Goal: Answer question/provide support: Share knowledge or assist other users

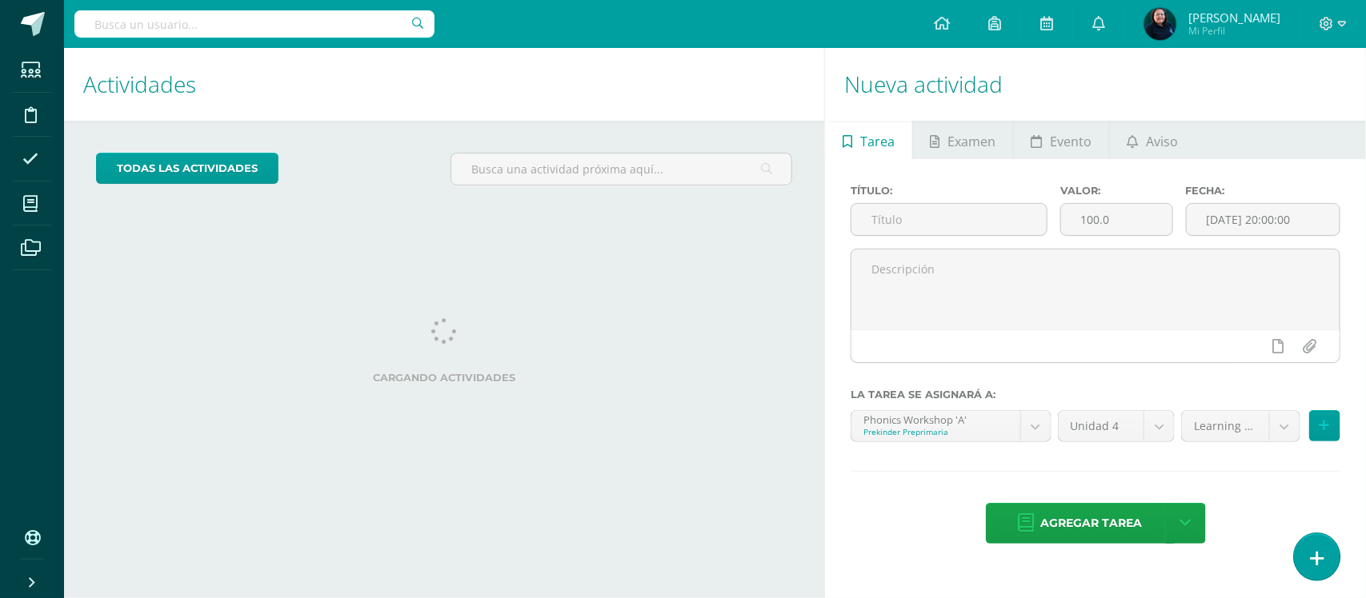
click at [1325, 553] on link at bounding box center [1317, 557] width 46 height 46
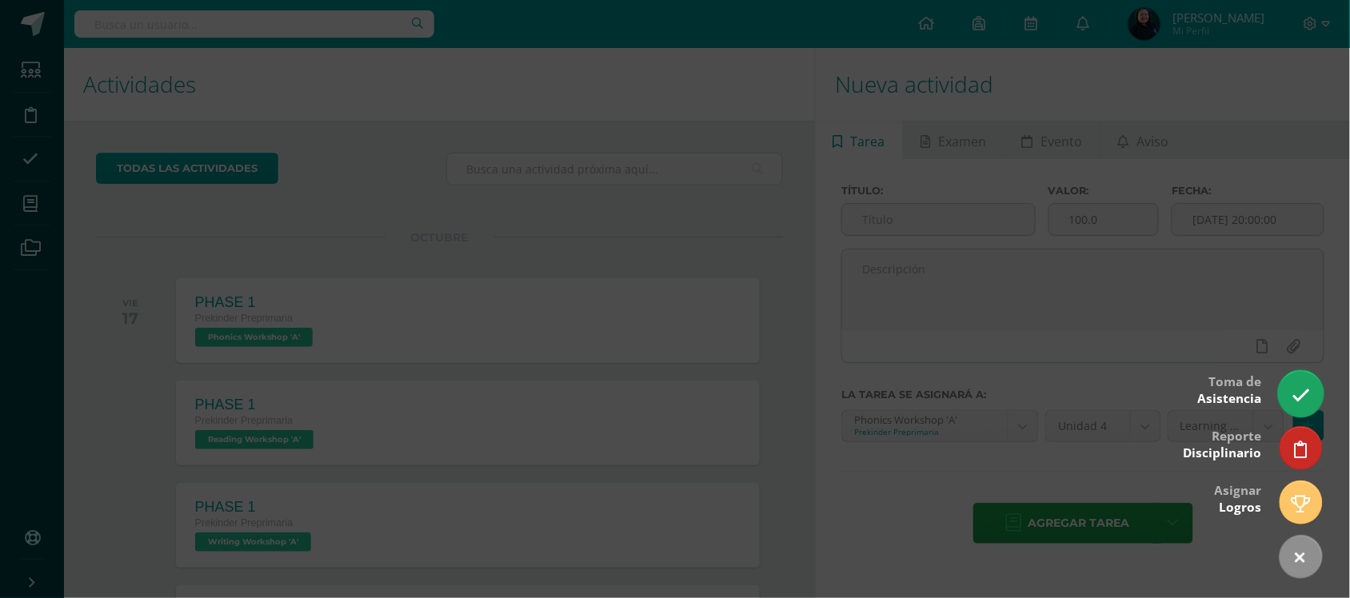
click at [1309, 396] on icon at bounding box center [1301, 395] width 18 height 18
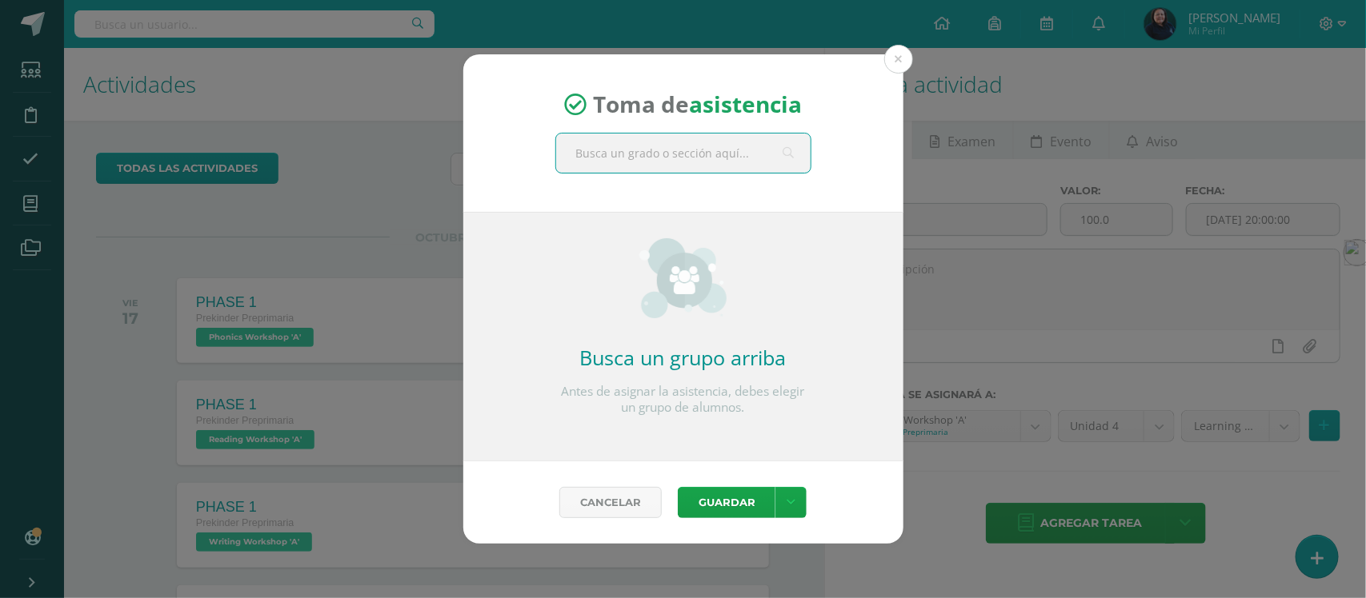
click at [690, 148] on input "text" at bounding box center [683, 153] width 254 height 39
type input "preparatoria"
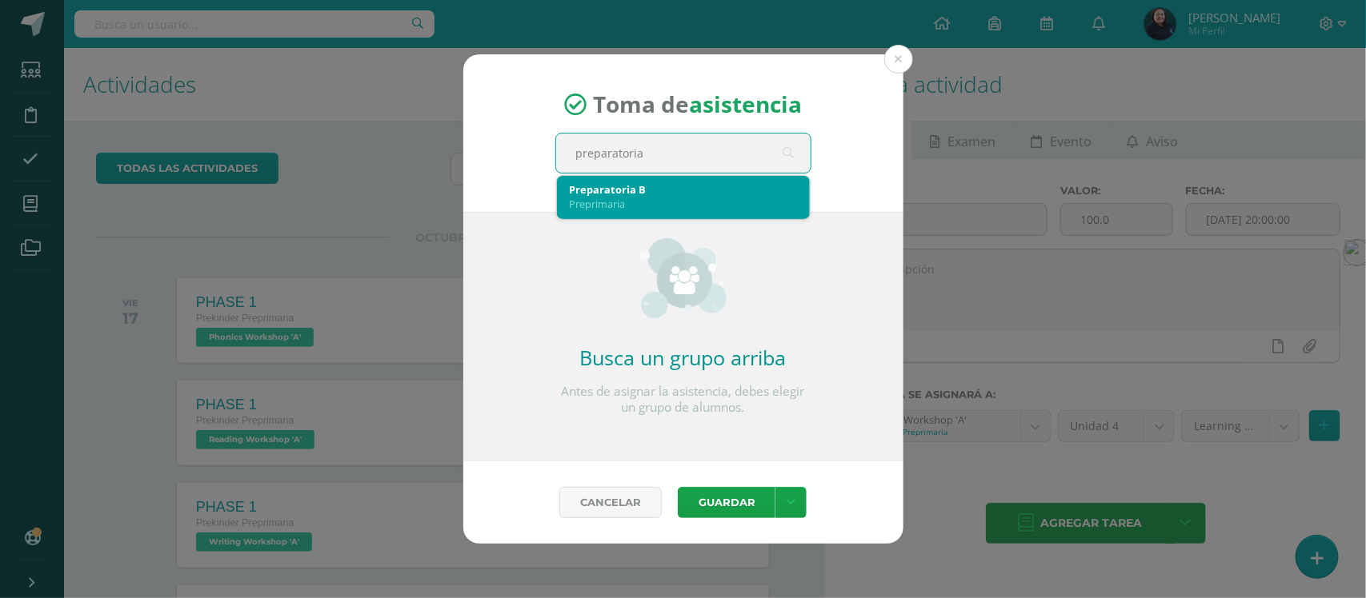
click at [674, 212] on div "Preparatoria B Preprimaria" at bounding box center [683, 197] width 227 height 42
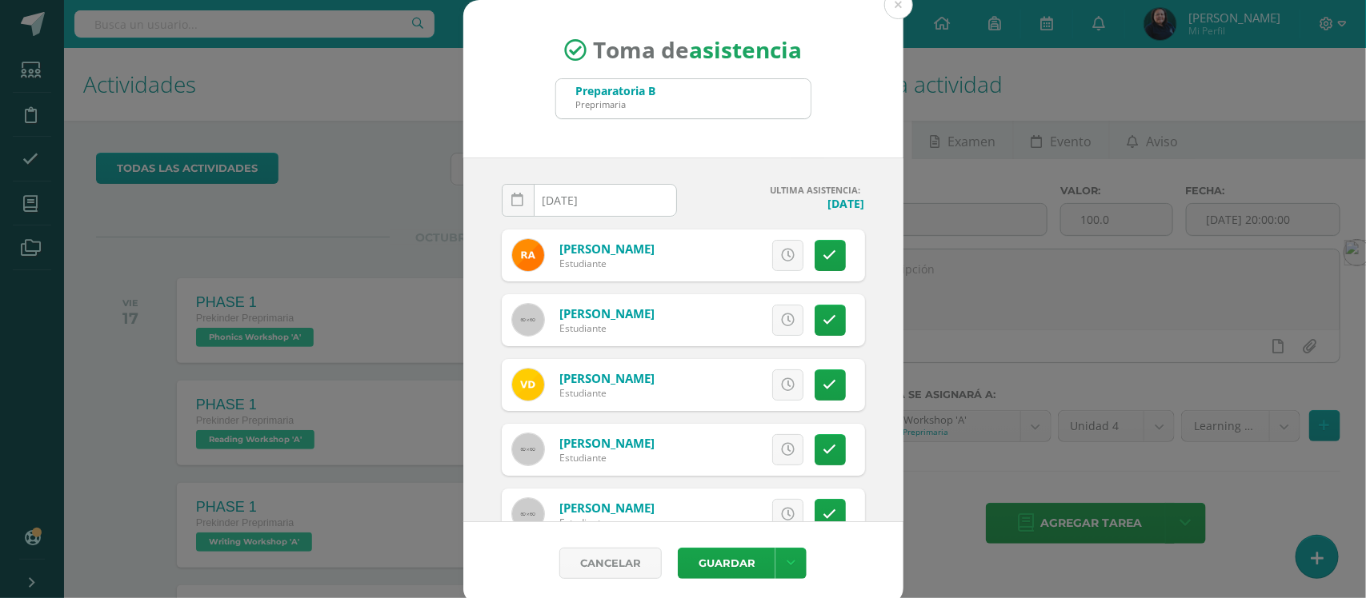
scroll to position [100, 0]
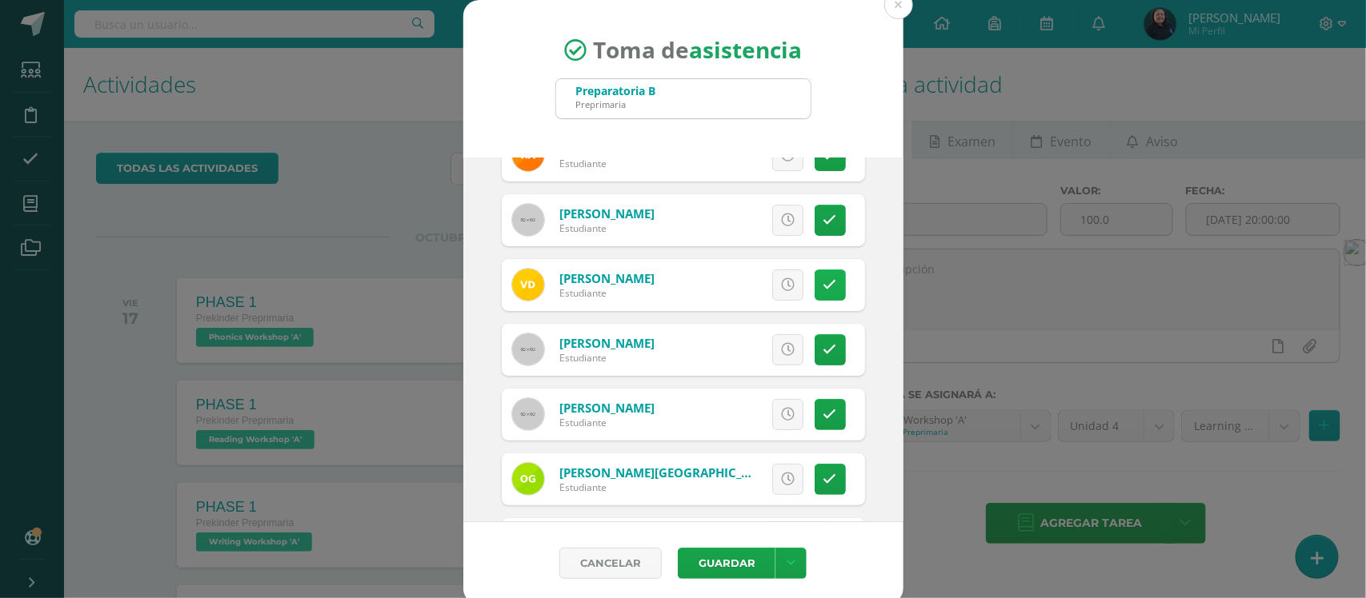
click at [814, 297] on link at bounding box center [829, 285] width 31 height 31
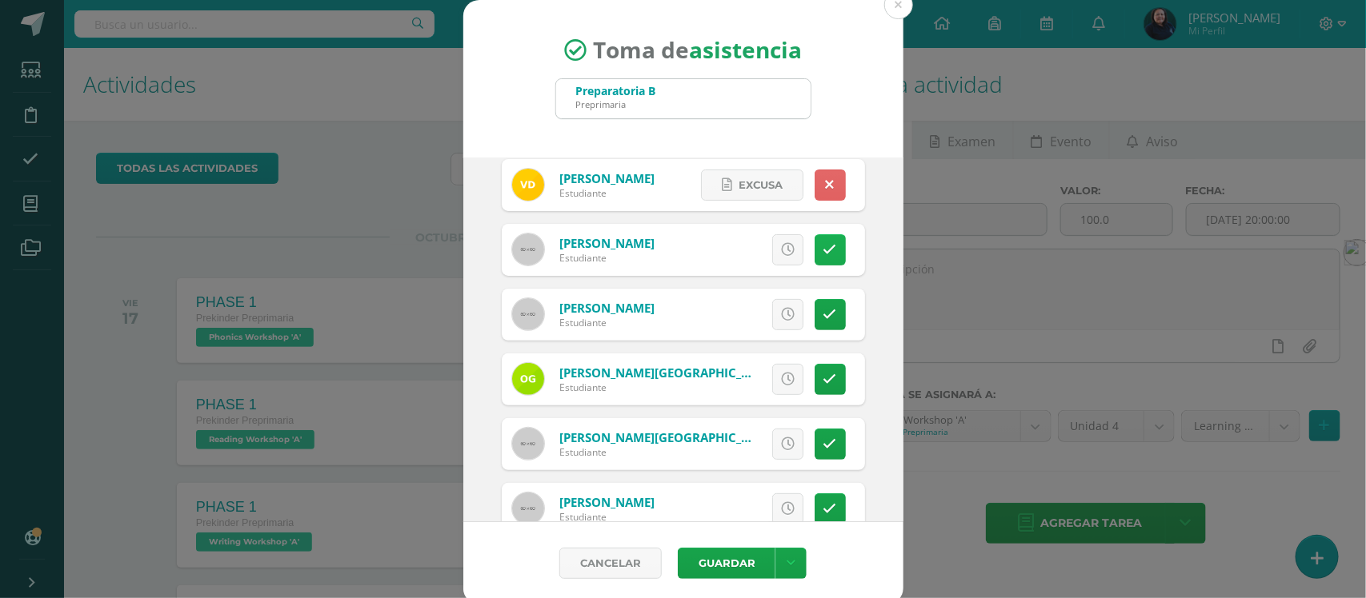
click at [823, 254] on icon at bounding box center [830, 250] width 14 height 14
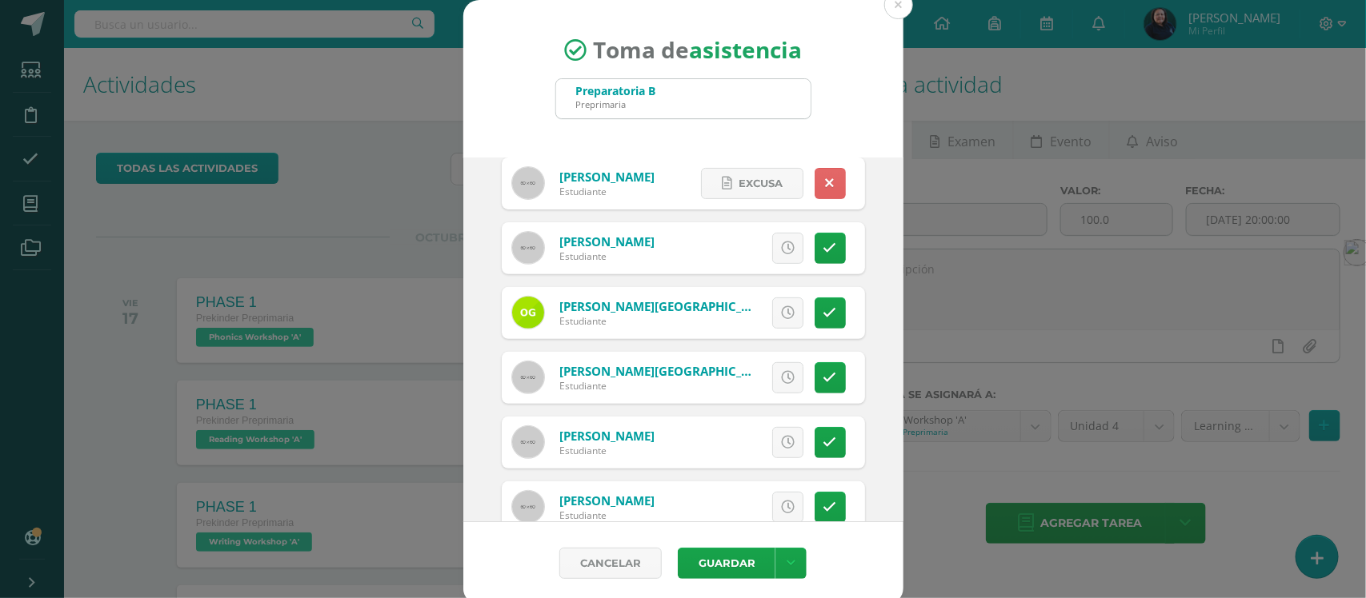
scroll to position [300, 0]
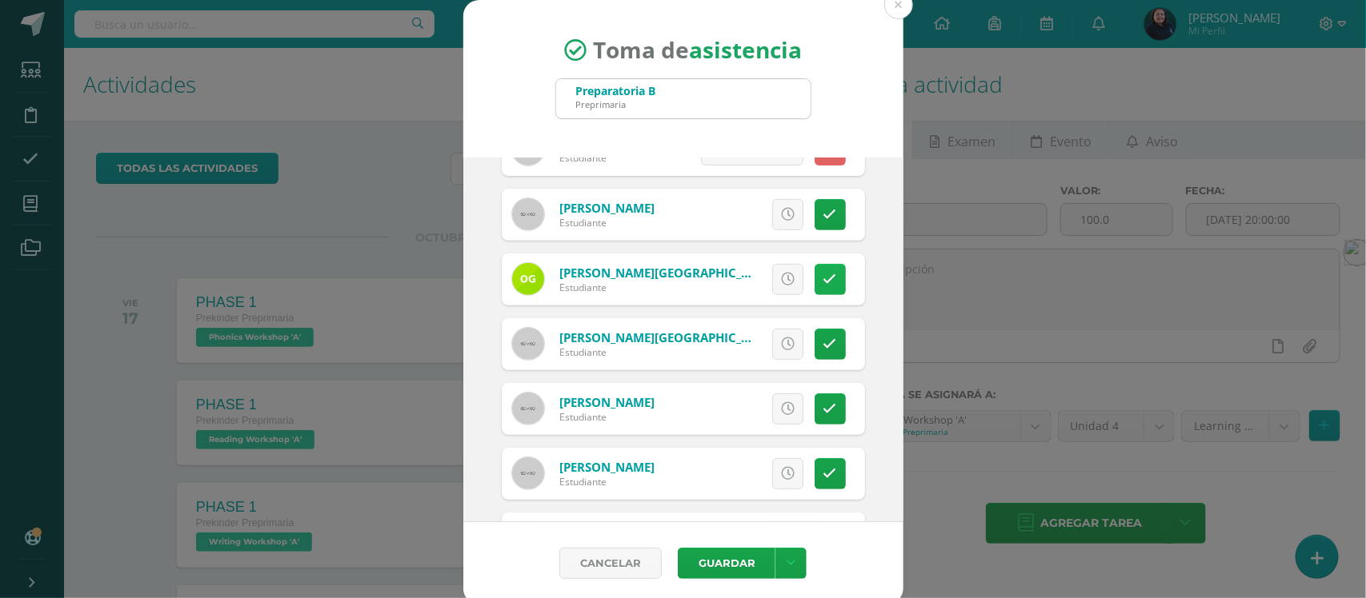
click at [823, 274] on icon at bounding box center [830, 280] width 14 height 14
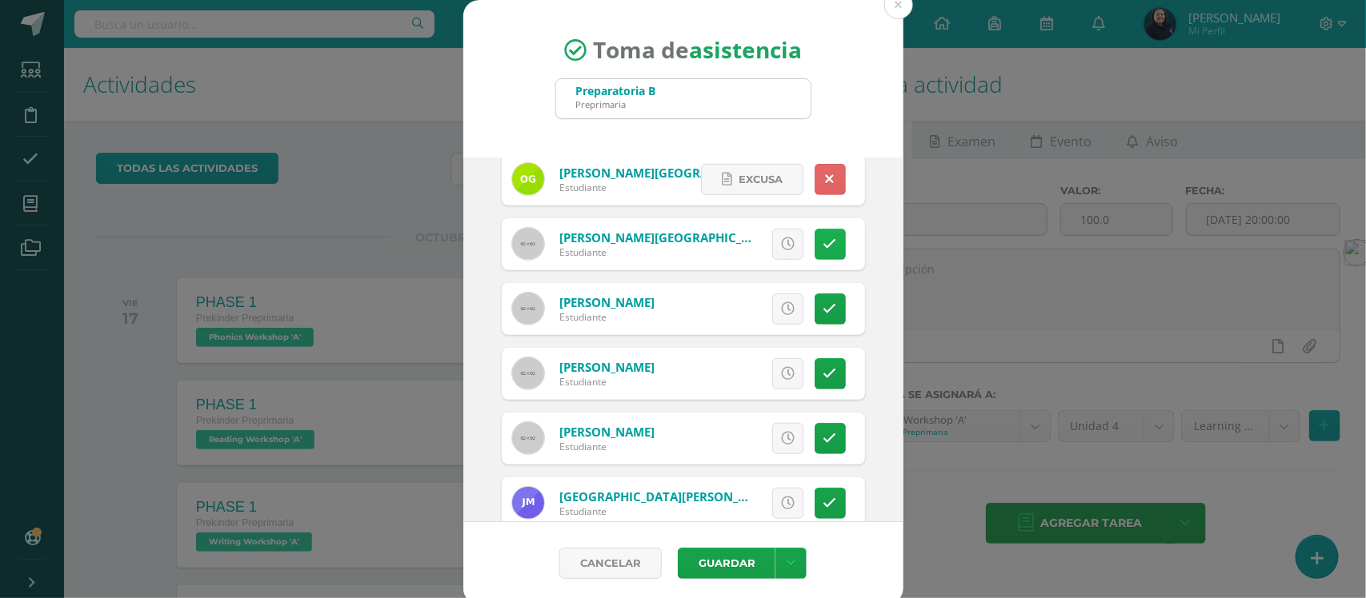
click at [823, 249] on icon at bounding box center [830, 245] width 14 height 14
click at [814, 312] on link at bounding box center [829, 309] width 31 height 31
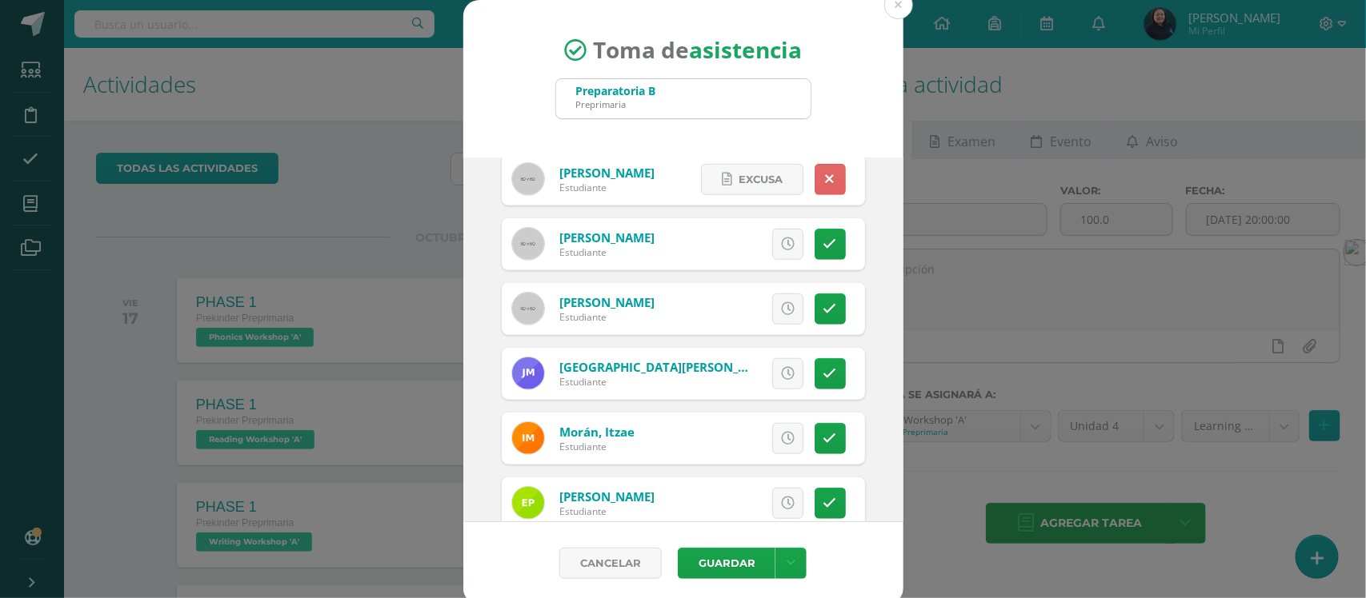
scroll to position [500, 0]
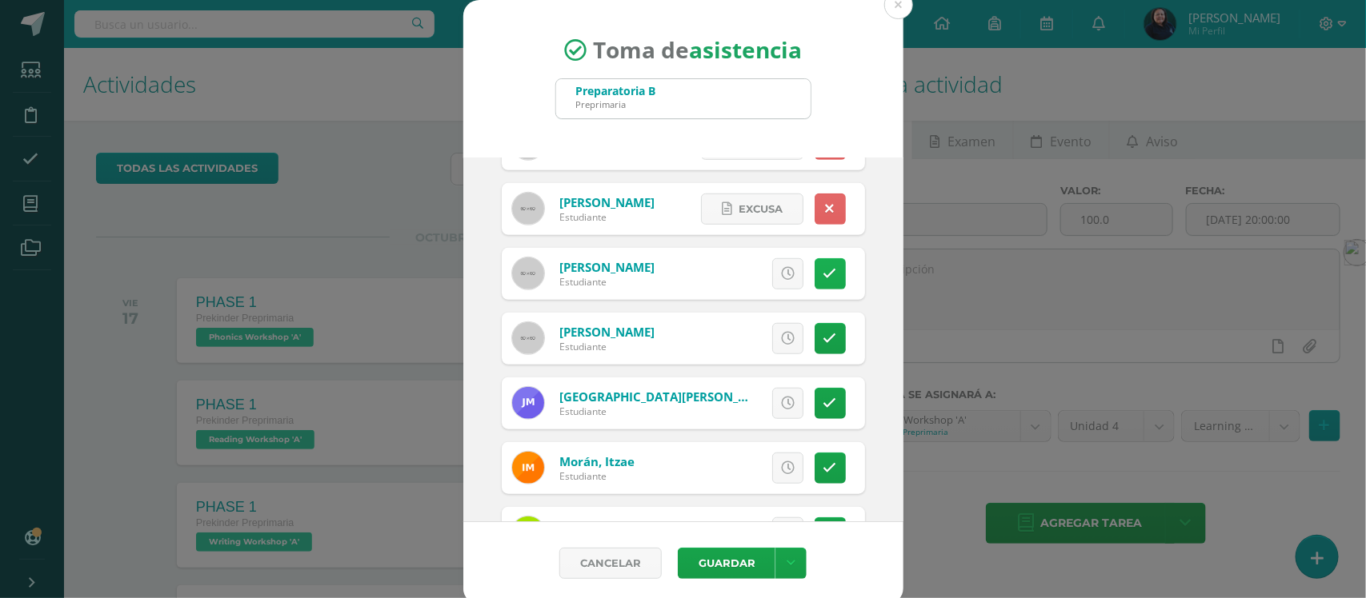
click at [823, 278] on icon at bounding box center [830, 274] width 14 height 14
click at [823, 342] on icon at bounding box center [830, 339] width 14 height 14
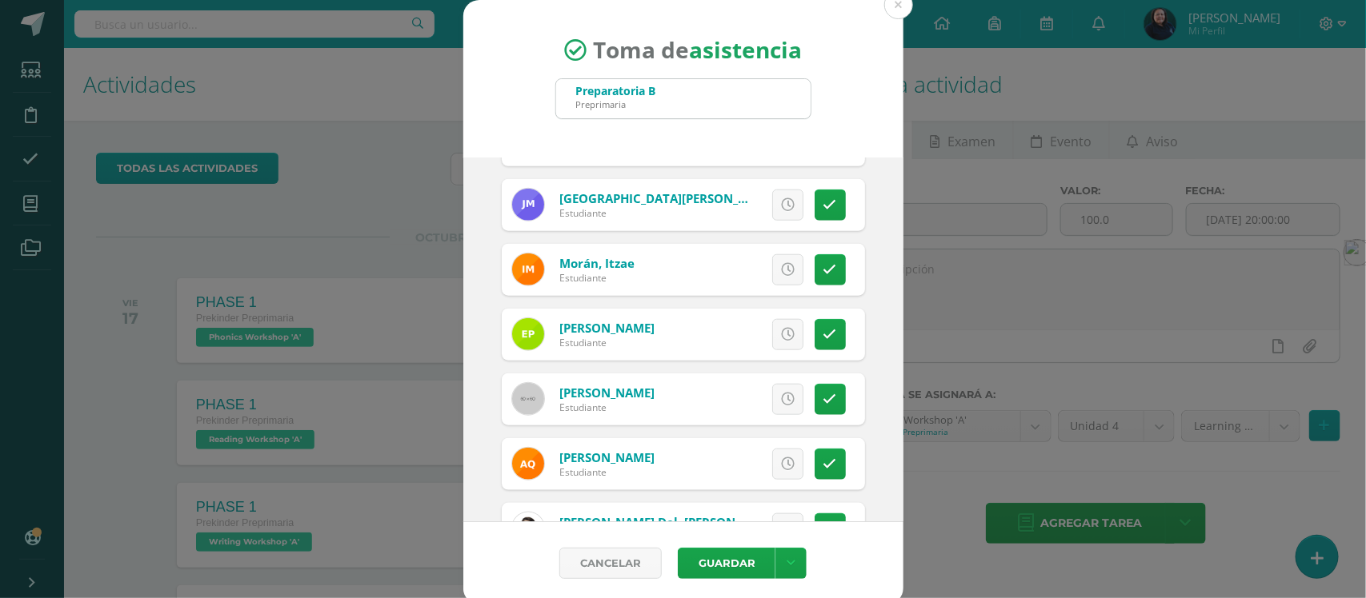
scroll to position [700, 0]
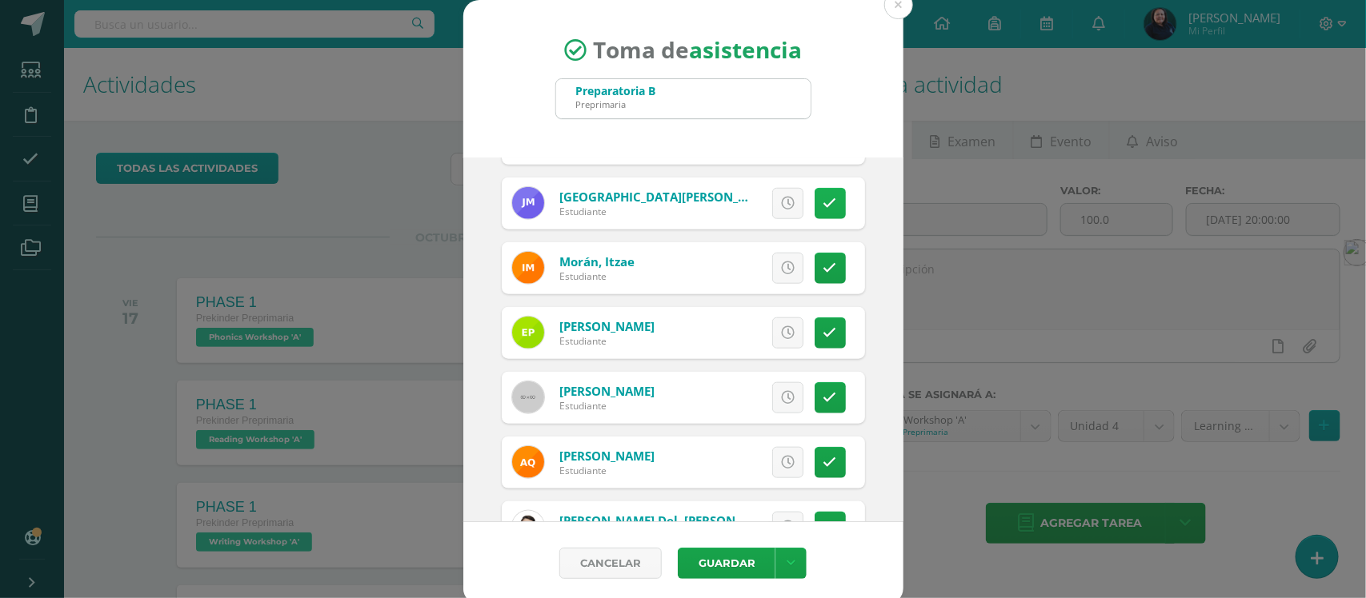
click at [823, 202] on icon at bounding box center [830, 204] width 14 height 14
click at [823, 270] on icon at bounding box center [830, 269] width 14 height 14
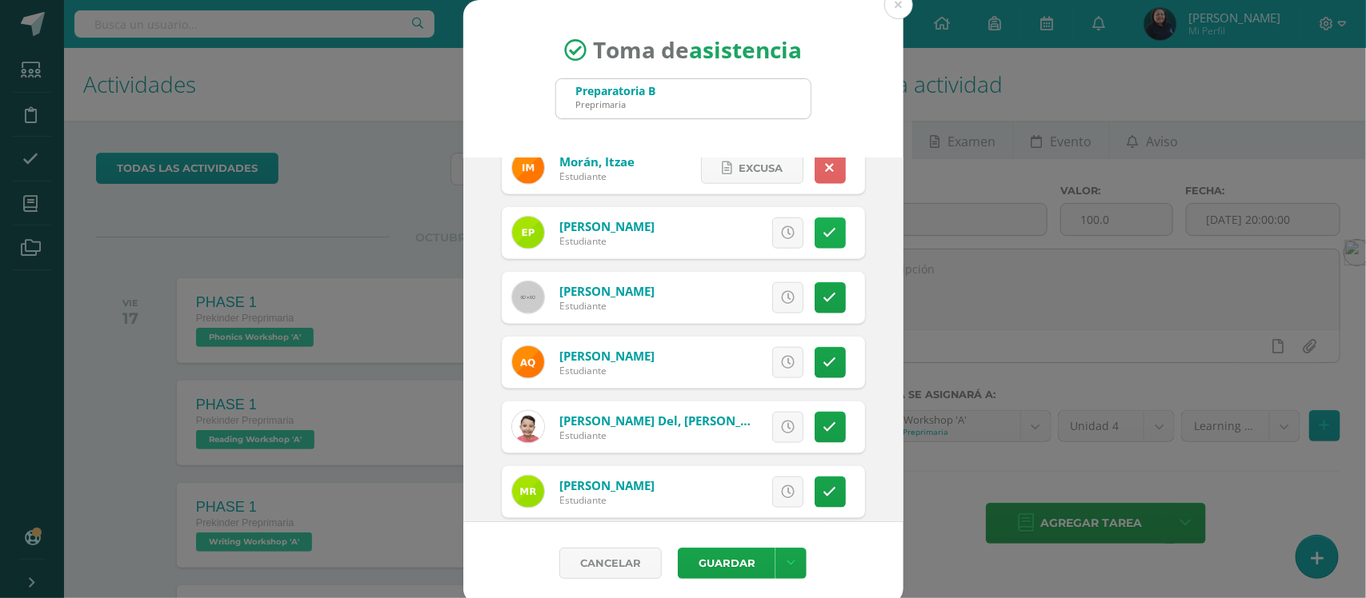
click at [823, 233] on icon at bounding box center [830, 233] width 14 height 14
click at [823, 302] on icon at bounding box center [830, 298] width 14 height 14
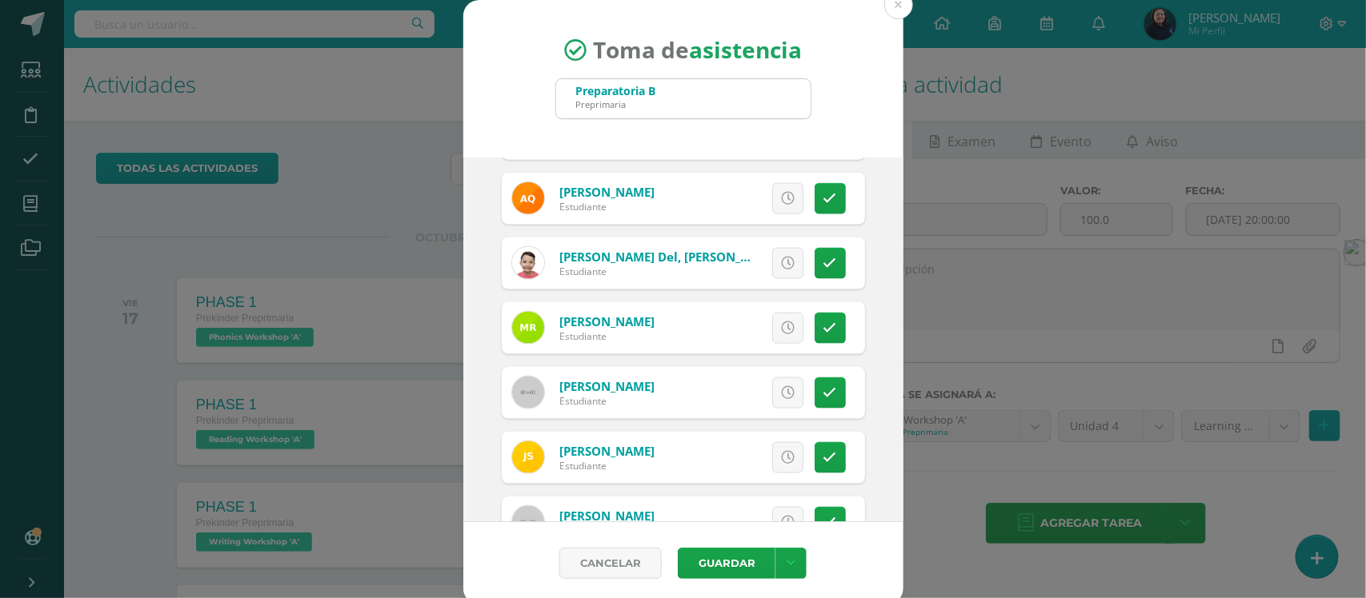
scroll to position [1000, 0]
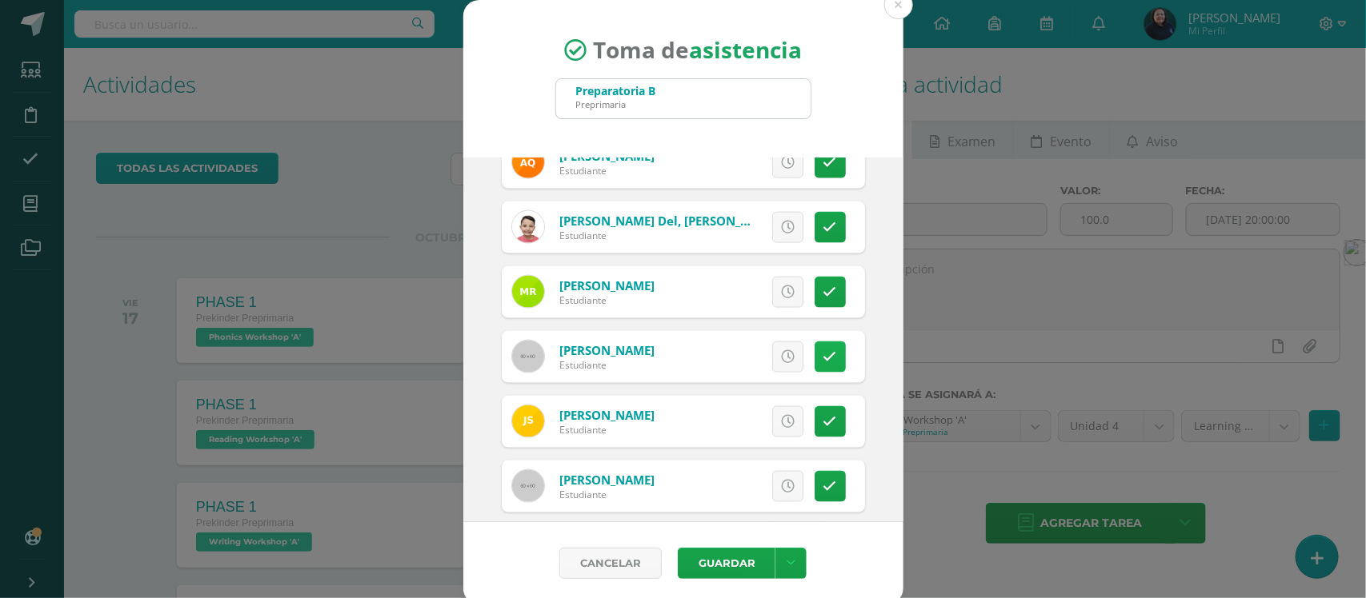
click at [823, 356] on icon at bounding box center [830, 357] width 14 height 14
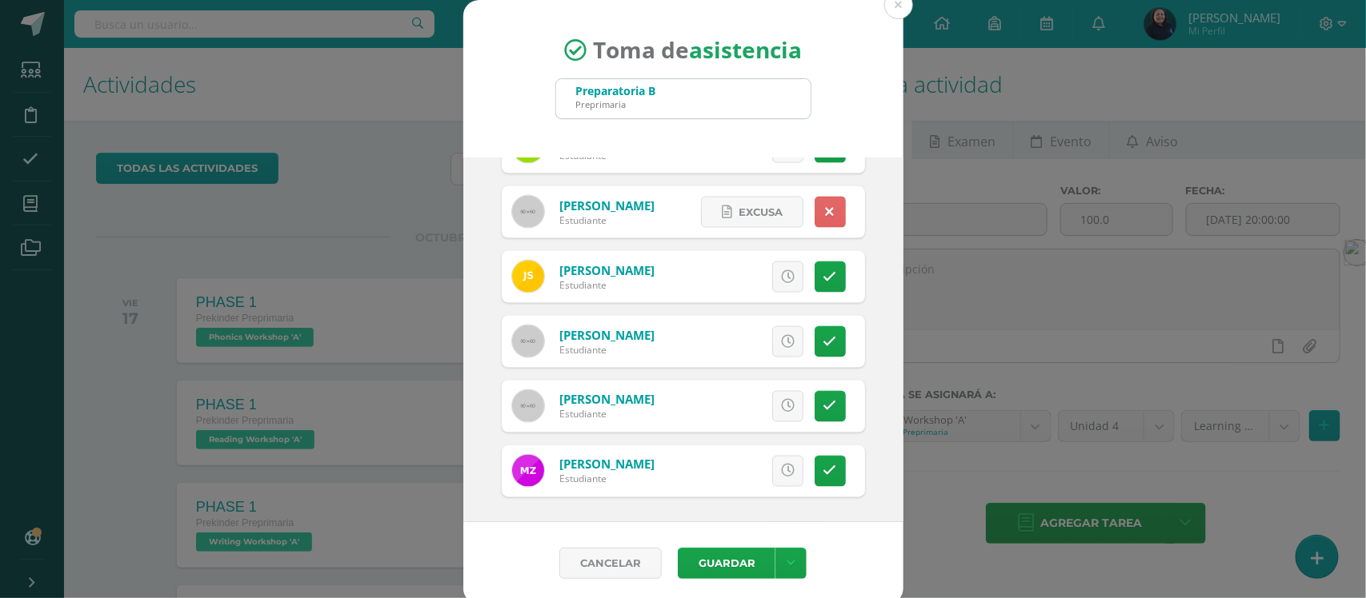
scroll to position [1146, 0]
click at [823, 342] on icon at bounding box center [830, 341] width 14 height 14
click at [823, 476] on icon at bounding box center [830, 470] width 14 height 14
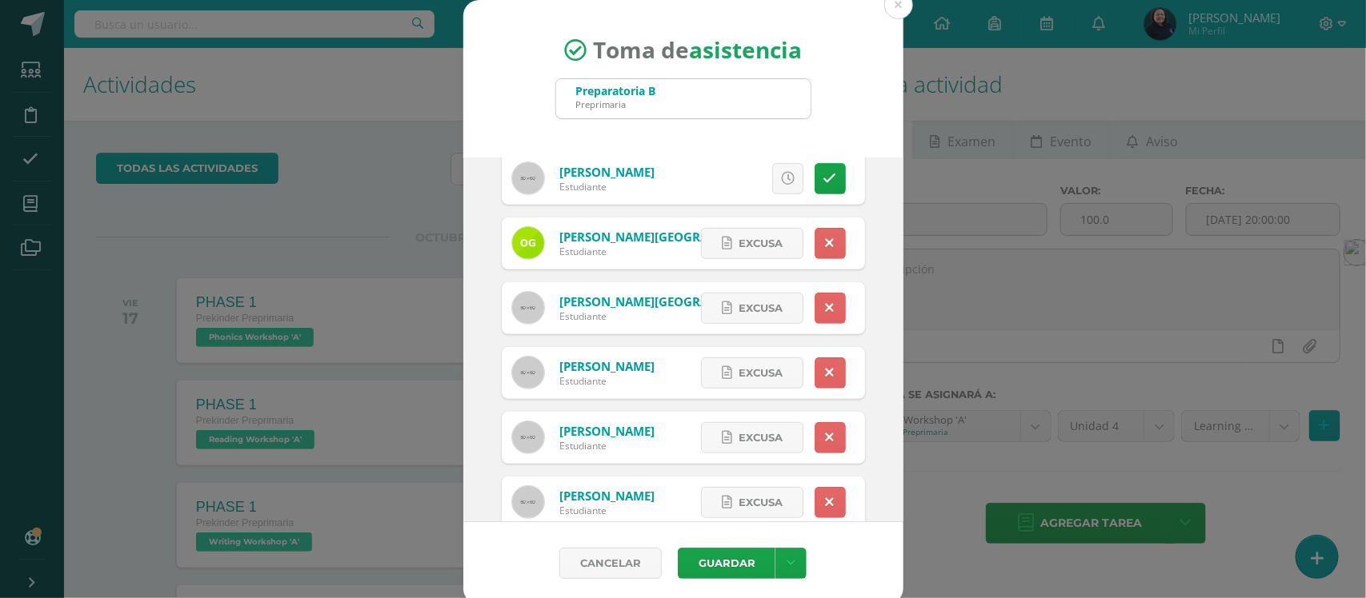
scroll to position [346, 0]
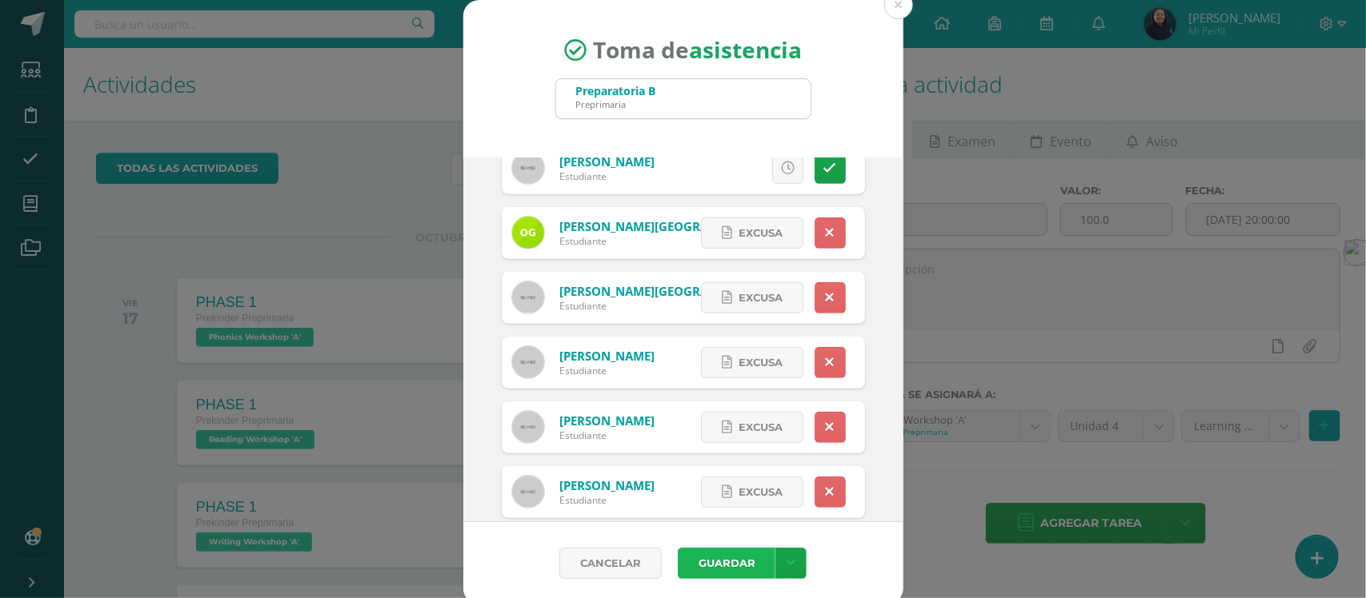
click at [708, 570] on button "Guardar" at bounding box center [727, 563] width 98 height 31
